Goal: Task Accomplishment & Management: Manage account settings

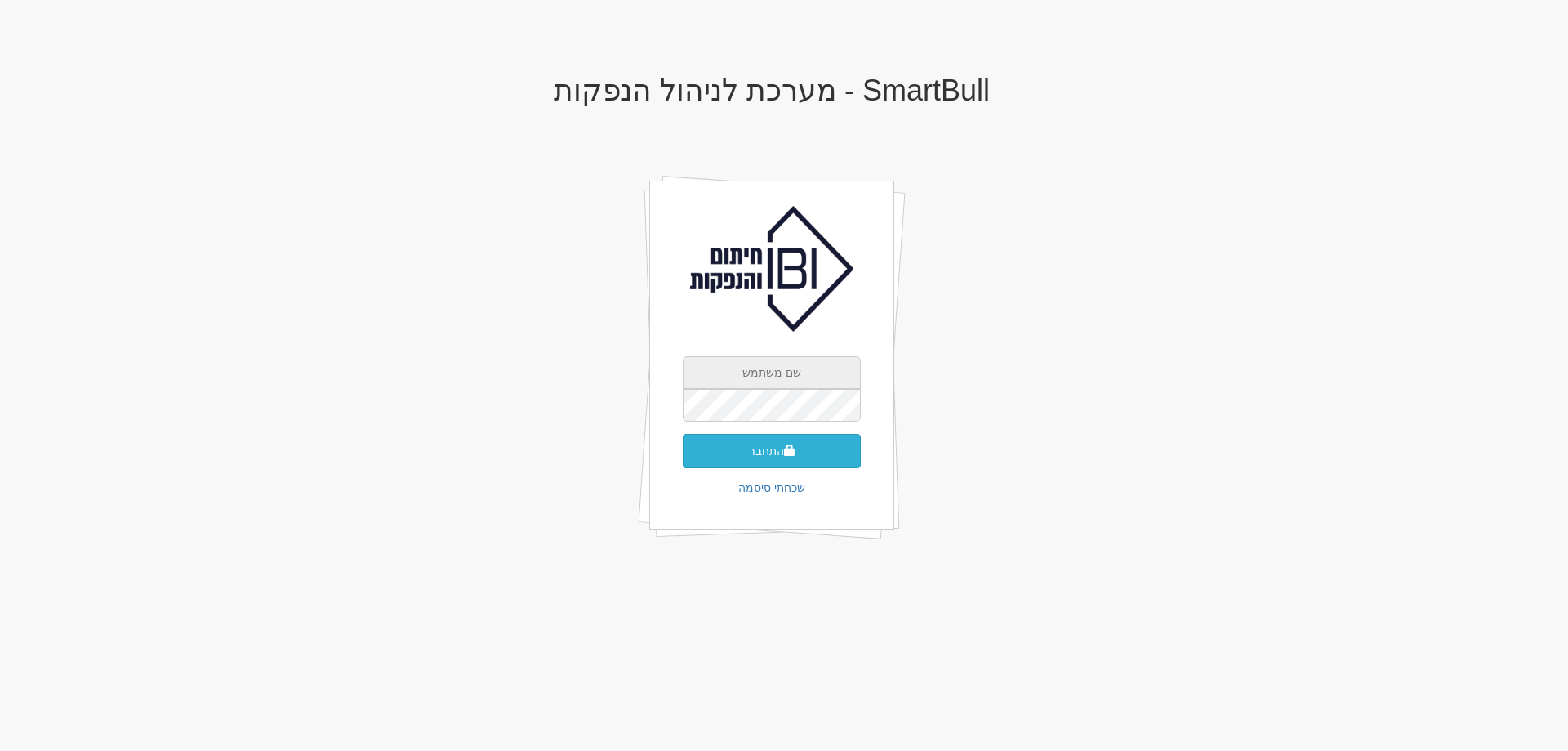
type input "[EMAIL_ADDRESS][DOMAIN_NAME]"
click at [753, 459] on button "התחבר" at bounding box center [772, 451] width 178 height 34
type input "653810"
click at [682, 459] on button "התחבר" at bounding box center [772, 476] width 178 height 34
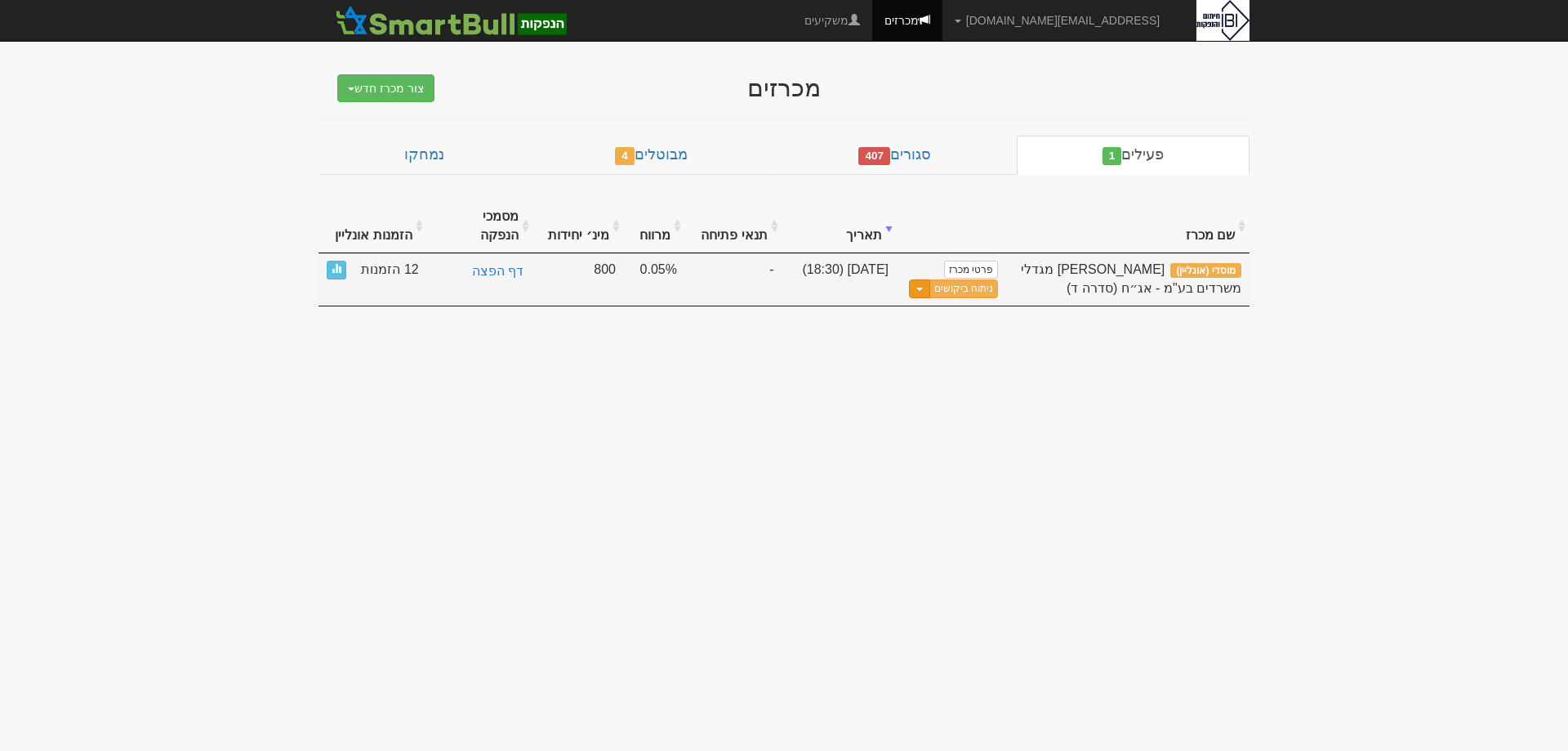
click at [918, 279] on button "Toggle Dropdown" at bounding box center [920, 289] width 21 height 19
click at [956, 260] on link "פרטי מכרז" at bounding box center [971, 269] width 54 height 18
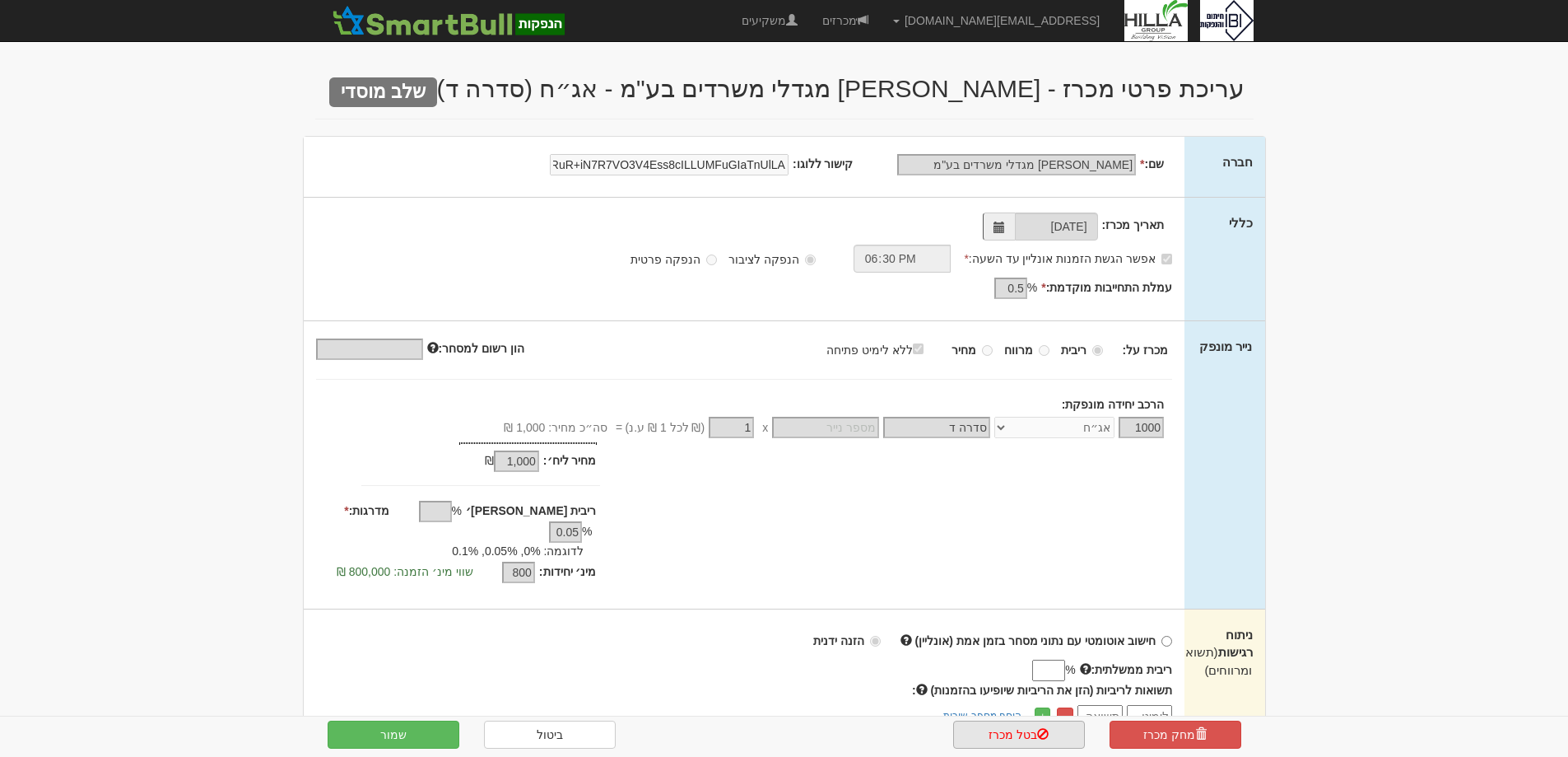
click at [1001, 735] on link "בטל מכרז" at bounding box center [1019, 734] width 132 height 28
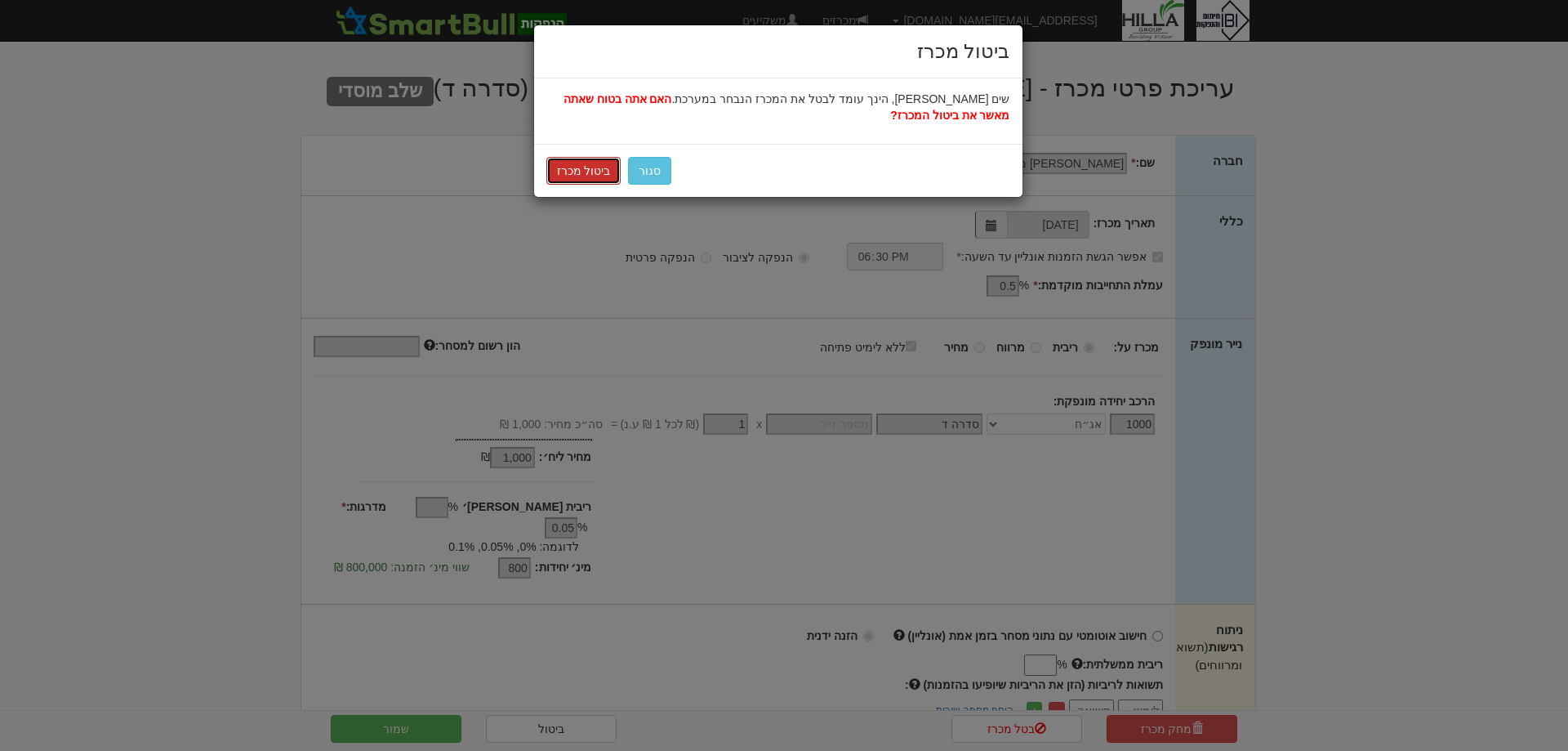
click at [592, 157] on button "ביטול מכרז" at bounding box center [584, 170] width 75 height 28
